Goal: Task Accomplishment & Management: Complete application form

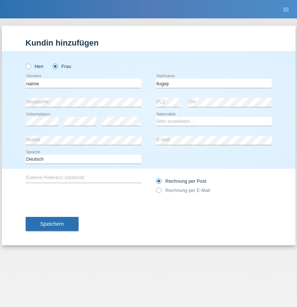
type input "llugiqi"
select select "CH"
radio input "true"
click at [83, 83] on input "text" at bounding box center [84, 83] width 116 height 9
type input "Zachariasz"
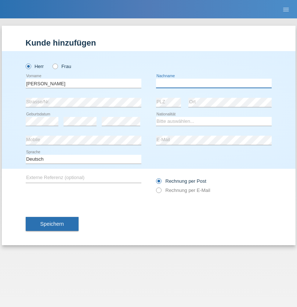
click at [214, 83] on input "text" at bounding box center [214, 83] width 116 height 9
type input "Komorowski"
select select "PL"
select select "C"
select select "11"
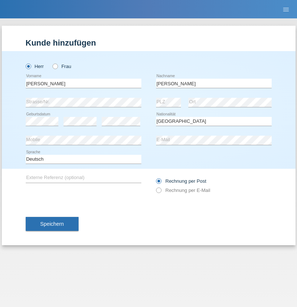
select select "01"
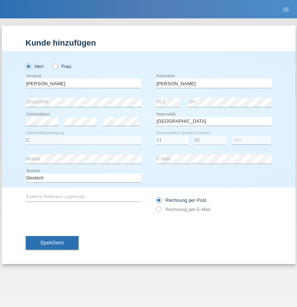
select select "2007"
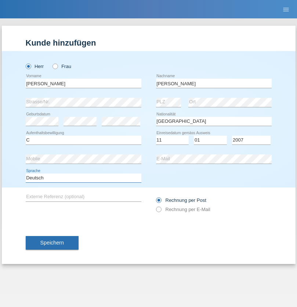
select select "en"
